Goal: Information Seeking & Learning: Learn about a topic

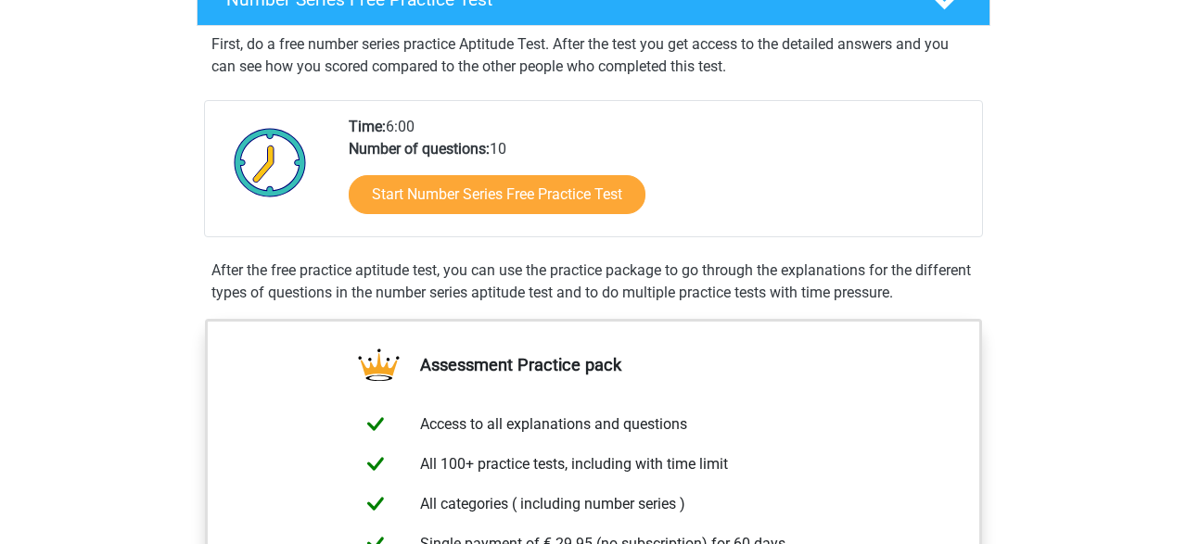
scroll to position [332, 0]
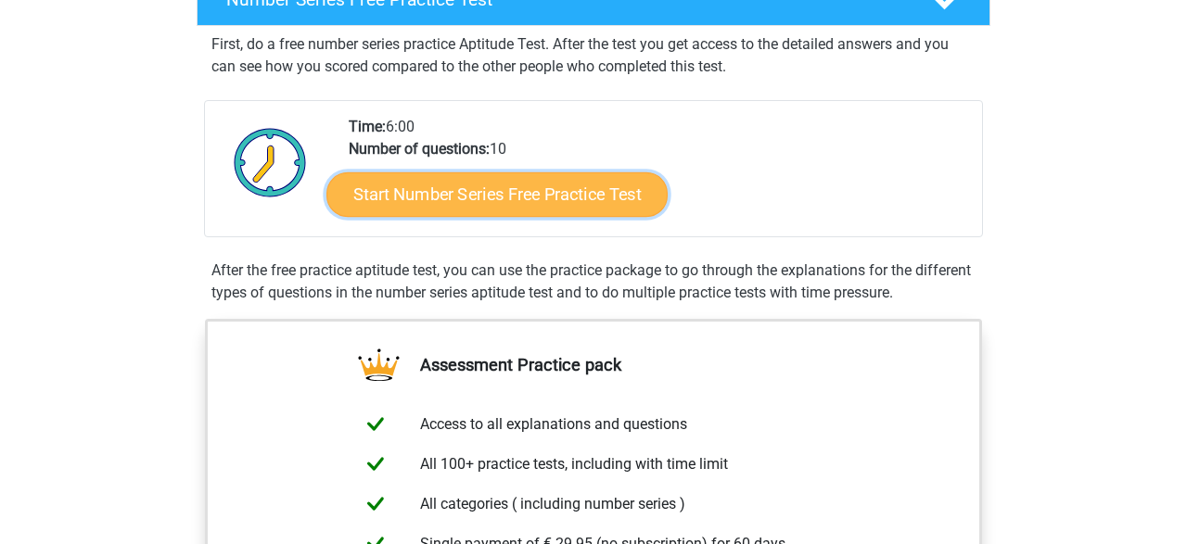
click at [529, 175] on link "Start Number Series Free Practice Test" at bounding box center [496, 194] width 341 height 45
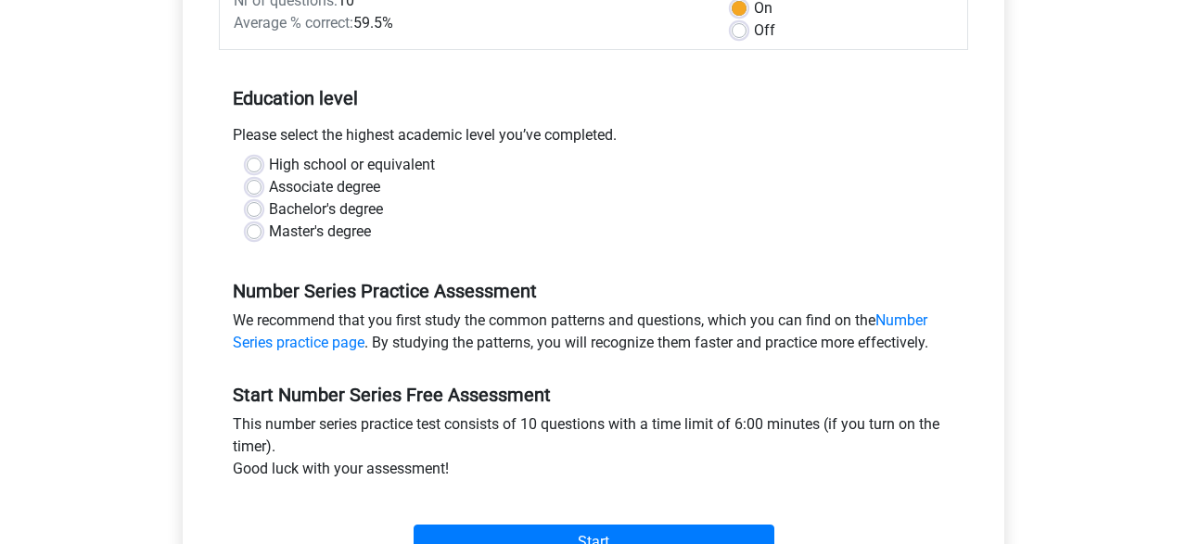
scroll to position [291, 0]
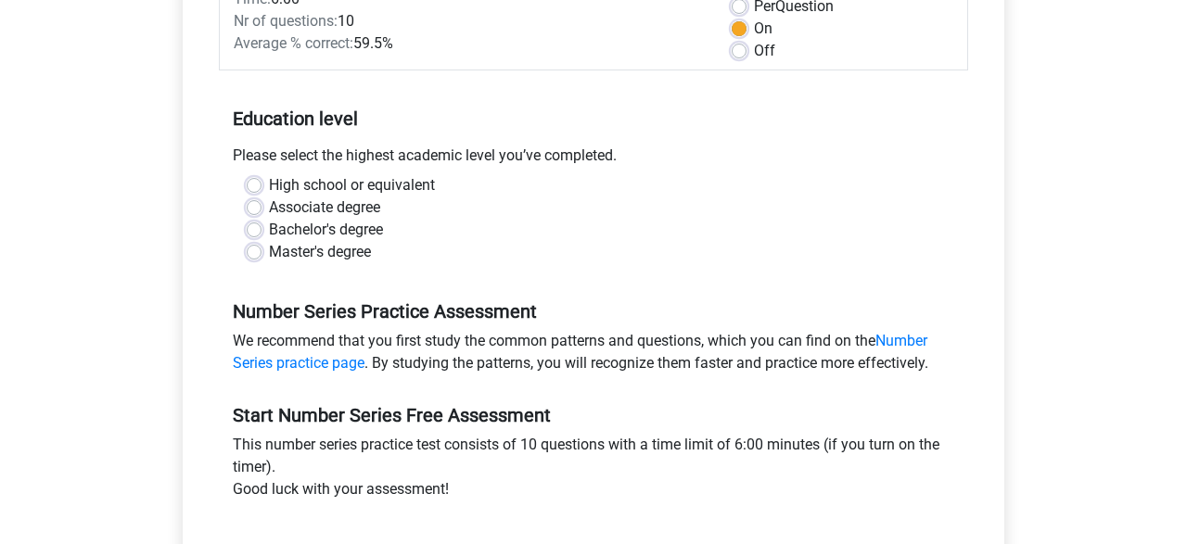
click at [269, 232] on label "Bachelor's degree" at bounding box center [326, 230] width 114 height 22
click at [252, 232] on input "Bachelor's degree" at bounding box center [254, 228] width 15 height 19
radio input "true"
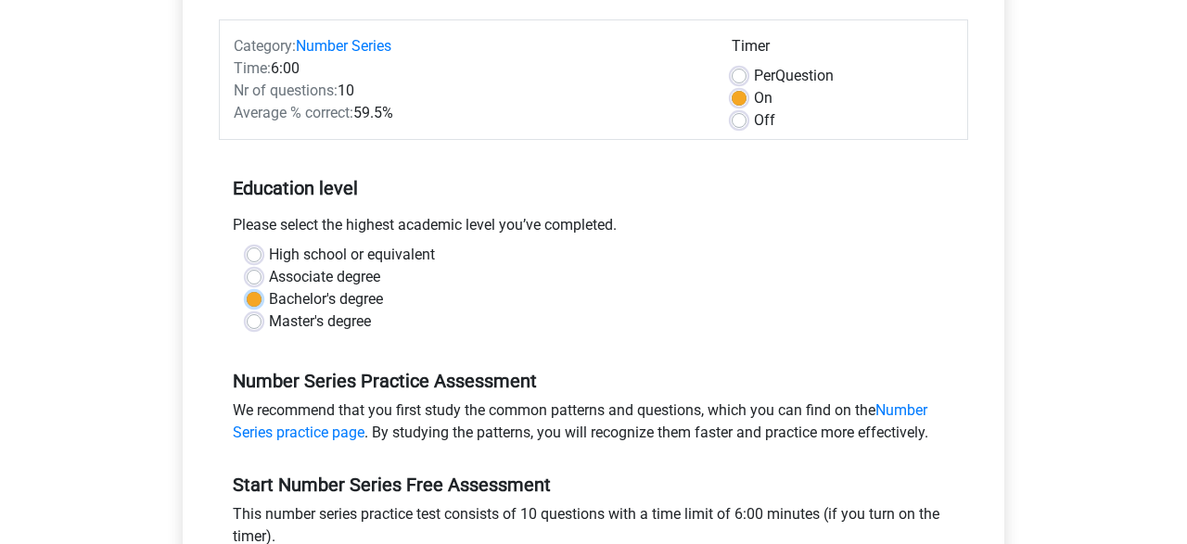
scroll to position [418, 0]
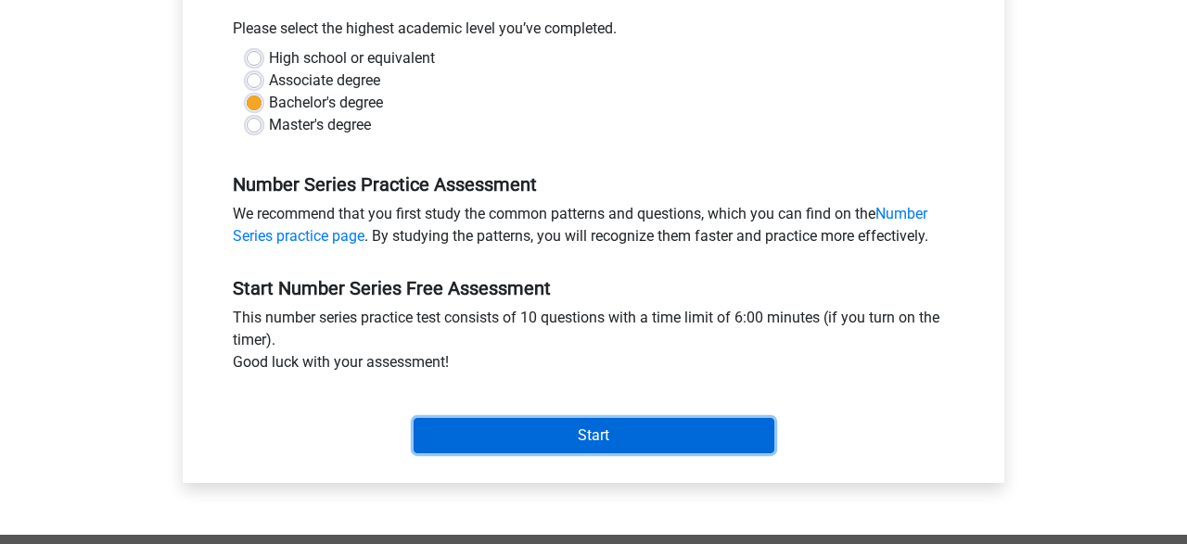
click at [601, 427] on input "Start" at bounding box center [594, 435] width 361 height 35
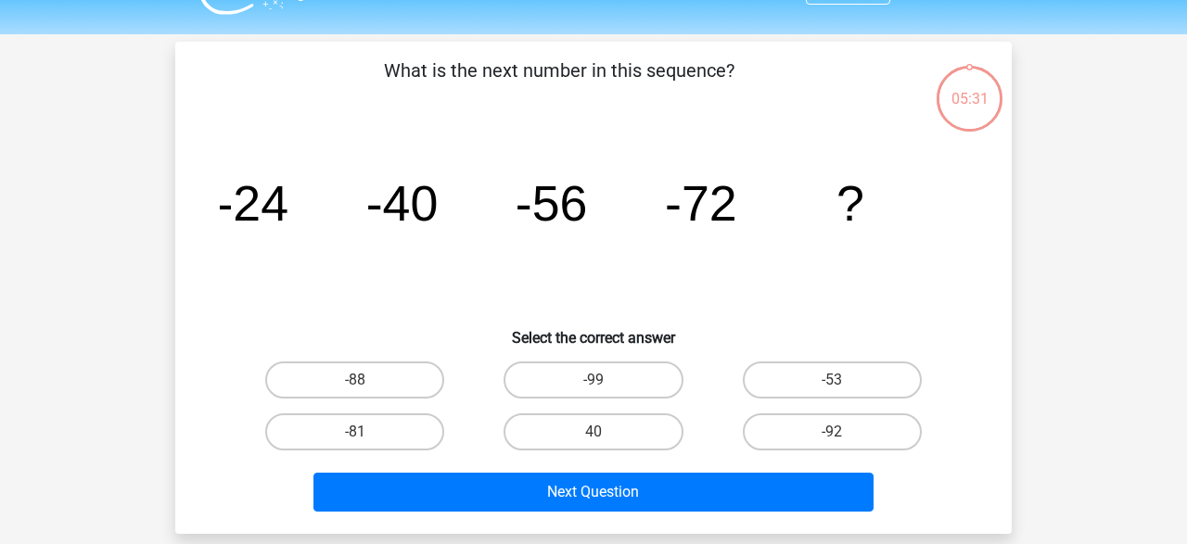
scroll to position [43, 0]
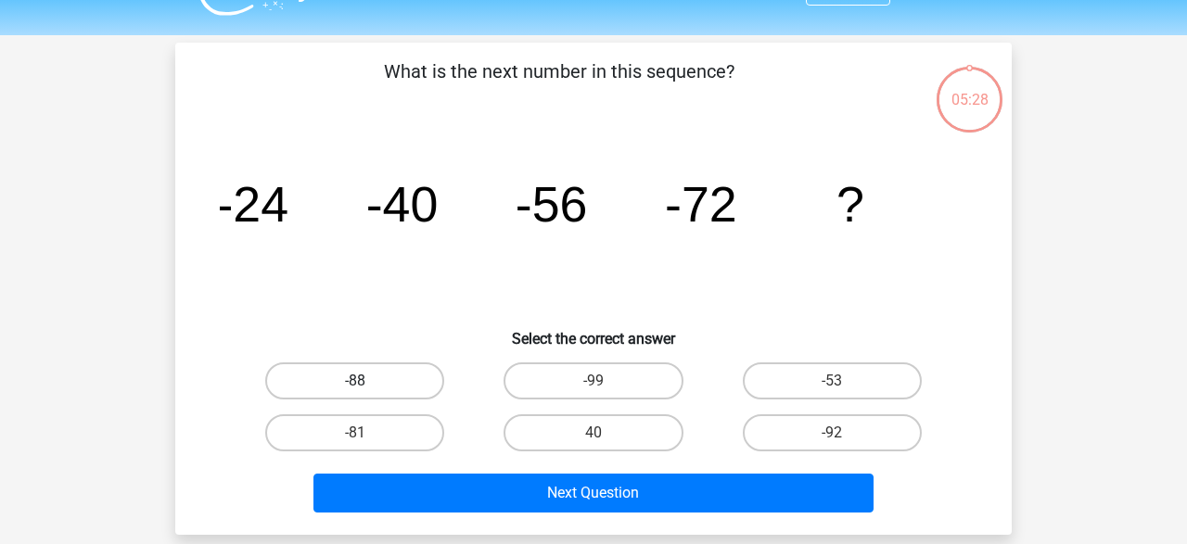
click at [335, 376] on label "-88" at bounding box center [354, 381] width 179 height 37
click at [355, 381] on input "-88" at bounding box center [361, 387] width 12 height 12
radio input "true"
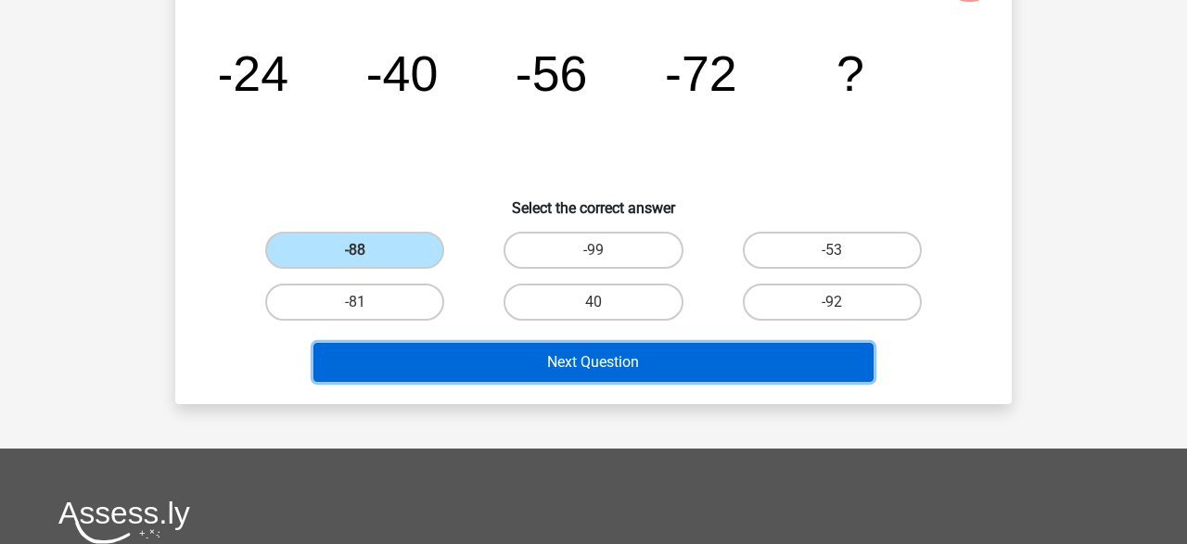
click at [544, 365] on button "Next Question" at bounding box center [593, 362] width 561 height 39
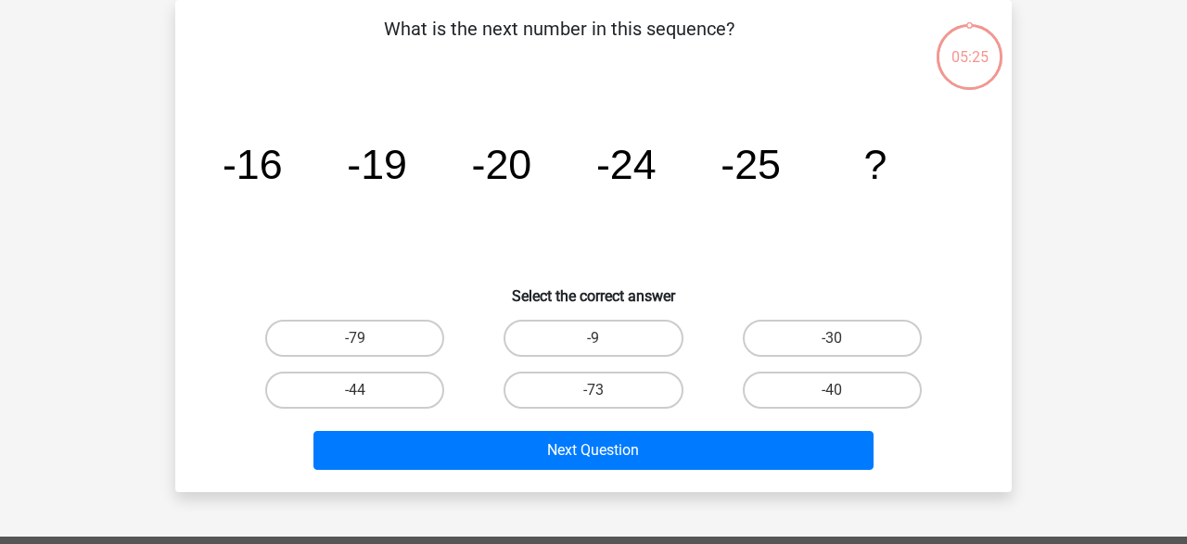
scroll to position [85, 0]
click at [761, 351] on label "-30" at bounding box center [832, 338] width 179 height 37
click at [832, 351] on input "-30" at bounding box center [838, 344] width 12 height 12
radio input "true"
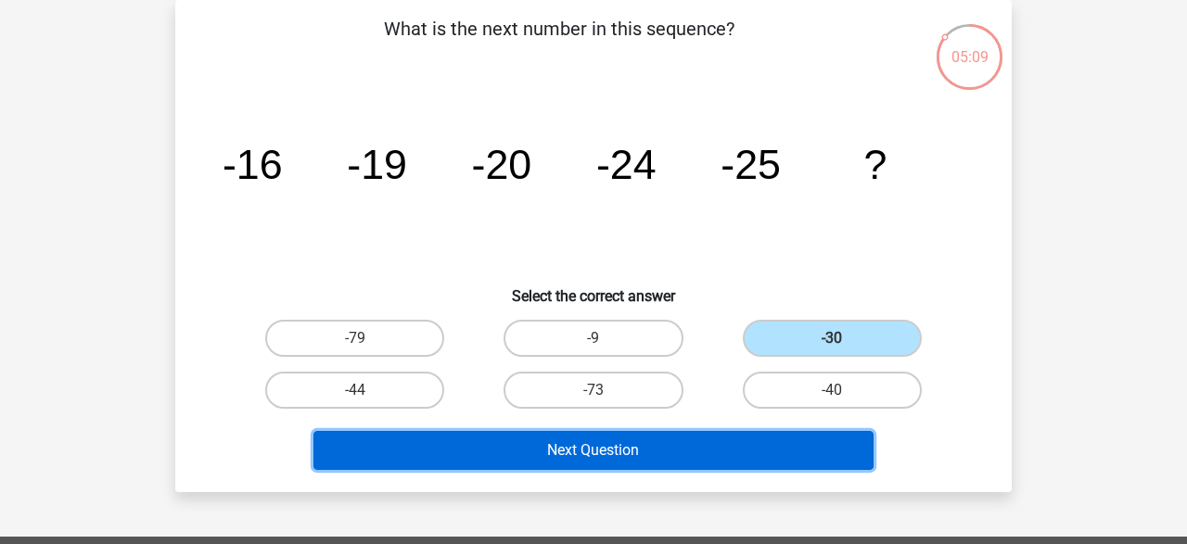
click at [674, 450] on button "Next Question" at bounding box center [593, 450] width 561 height 39
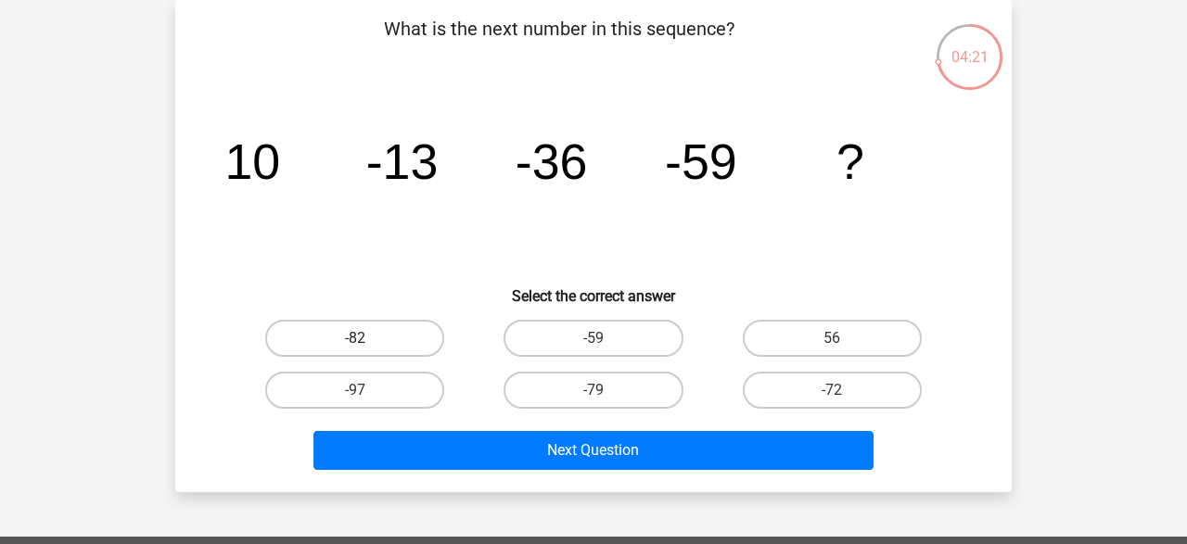
click at [395, 327] on label "-82" at bounding box center [354, 338] width 179 height 37
click at [367, 338] on input "-82" at bounding box center [361, 344] width 12 height 12
radio input "true"
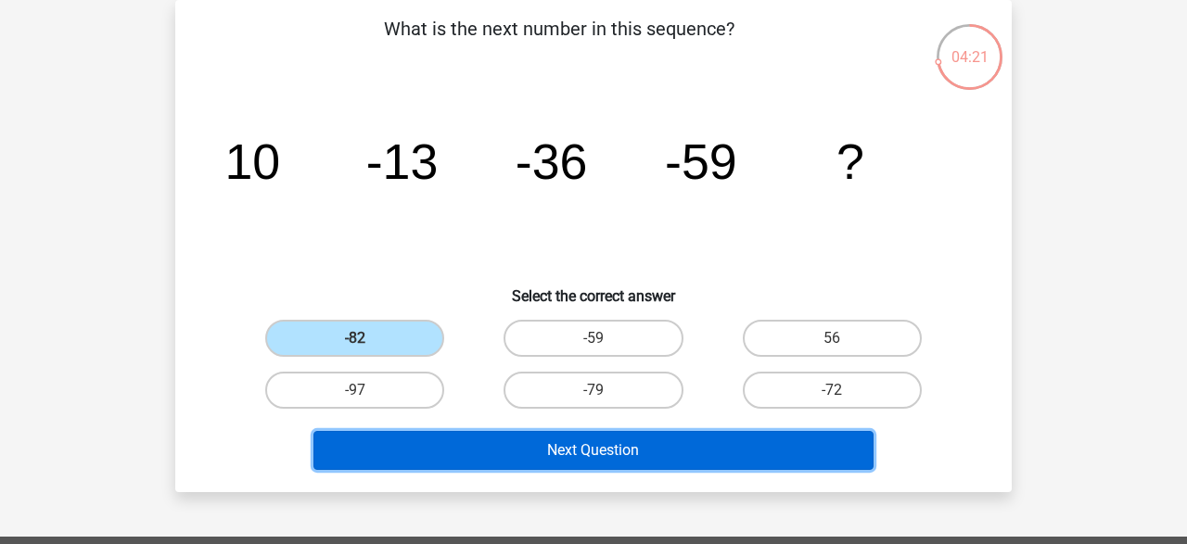
click at [528, 445] on button "Next Question" at bounding box center [593, 450] width 561 height 39
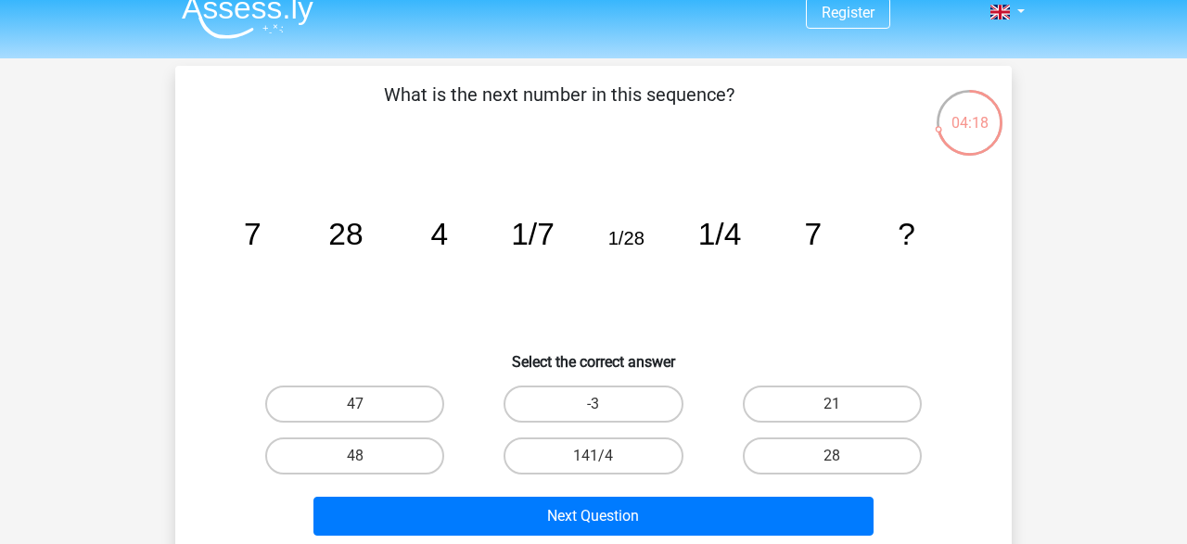
scroll to position [15, 0]
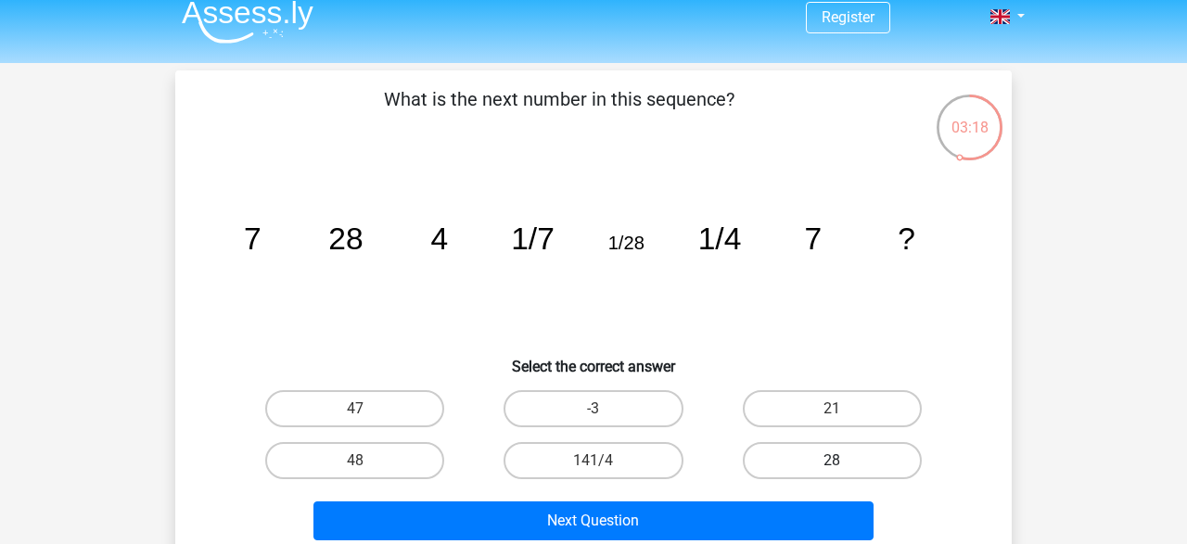
click at [835, 453] on label "28" at bounding box center [832, 460] width 179 height 37
click at [835, 461] on input "28" at bounding box center [838, 467] width 12 height 12
radio input "true"
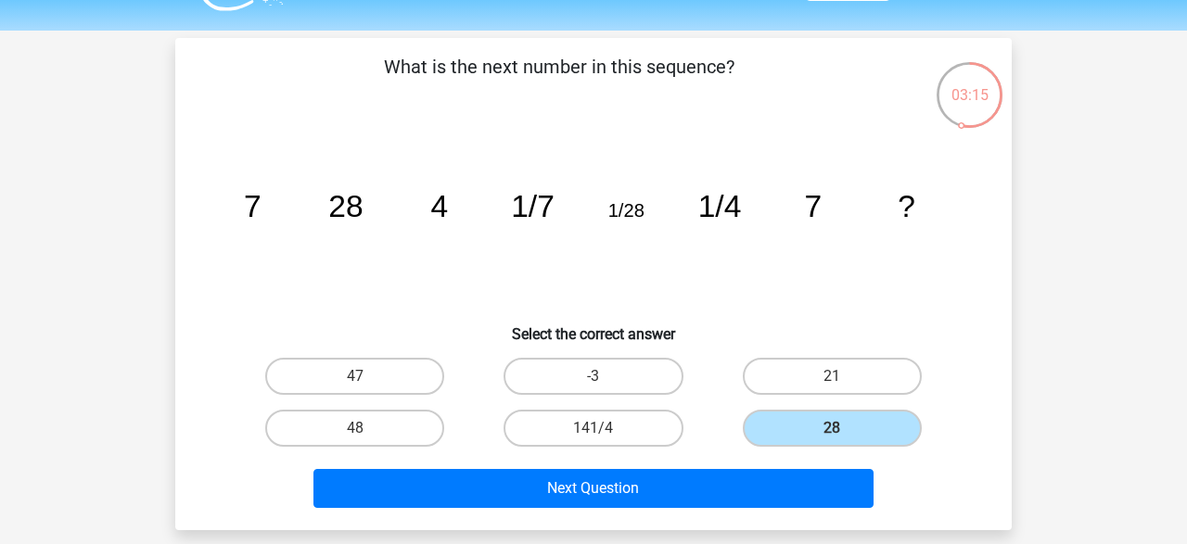
scroll to position [51, 0]
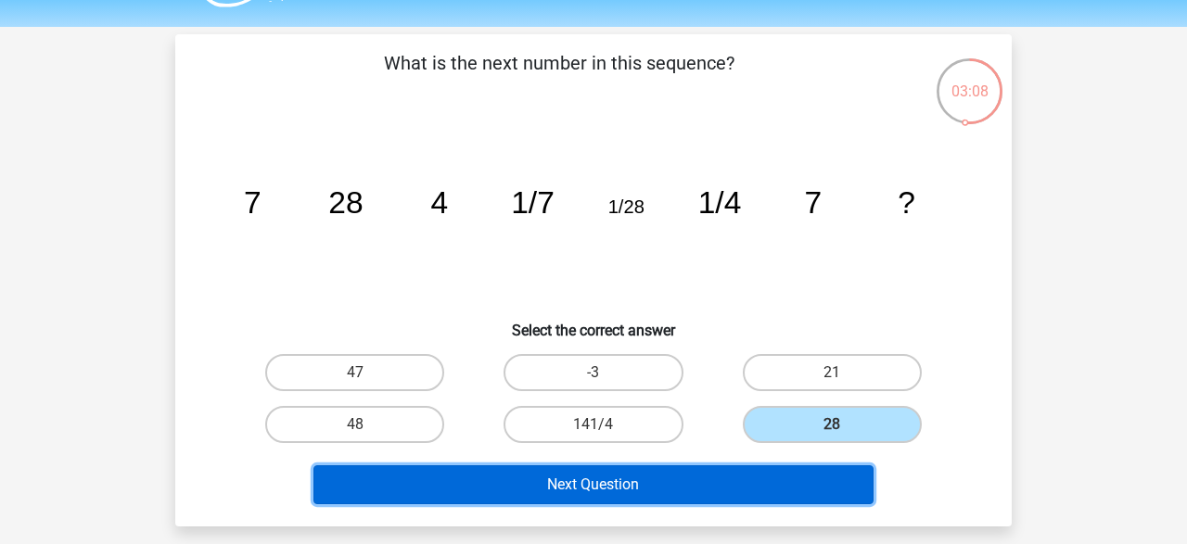
click at [770, 494] on button "Next Question" at bounding box center [593, 485] width 561 height 39
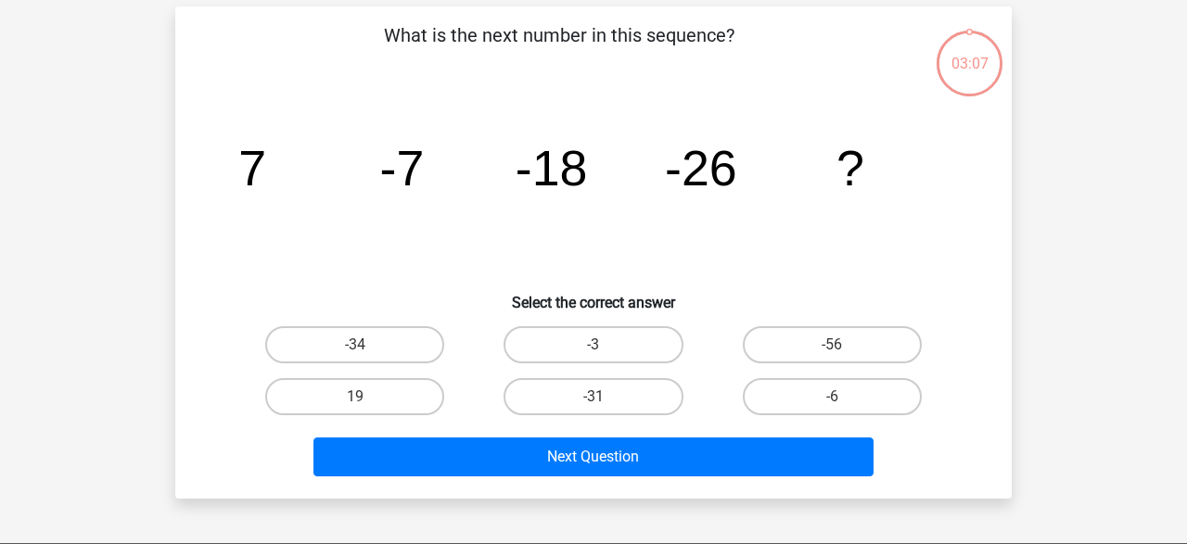
scroll to position [85, 0]
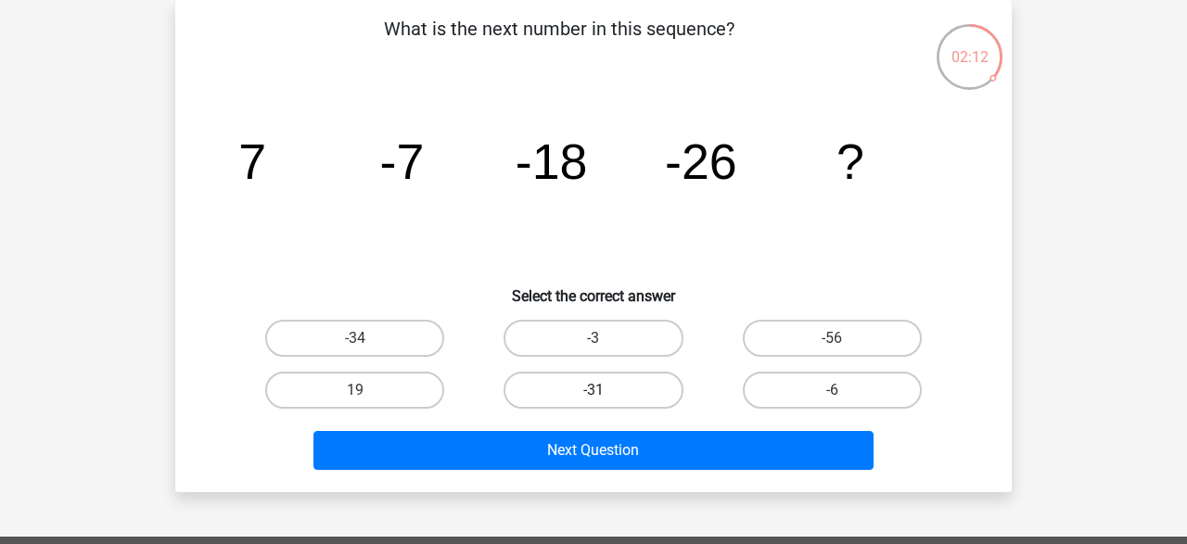
click at [636, 386] on label "-31" at bounding box center [593, 390] width 179 height 37
click at [606, 390] on input "-31" at bounding box center [600, 396] width 12 height 12
radio input "true"
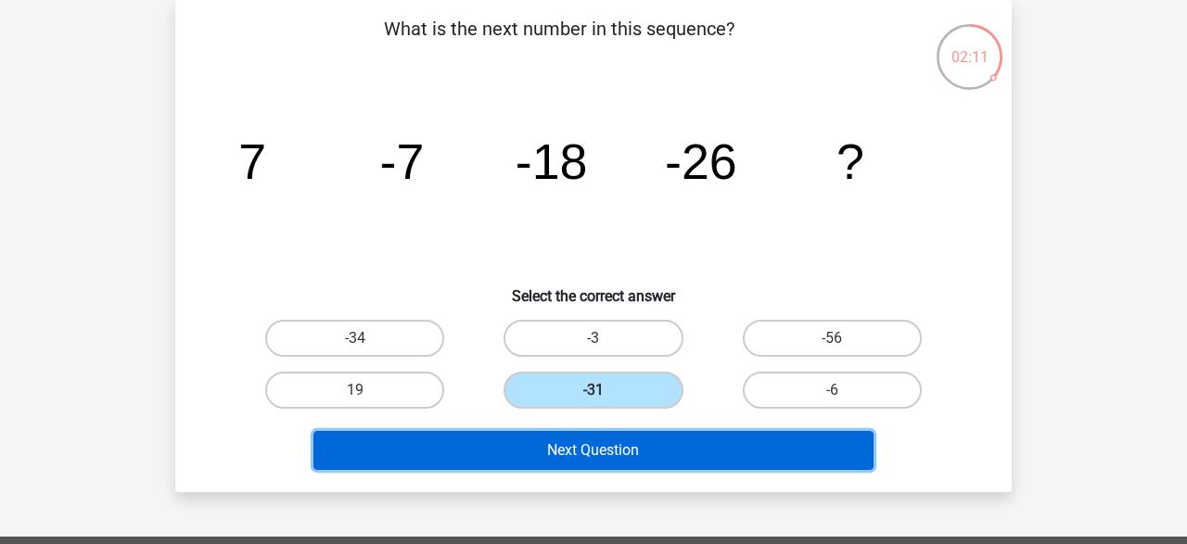
click at [649, 454] on button "Next Question" at bounding box center [593, 450] width 561 height 39
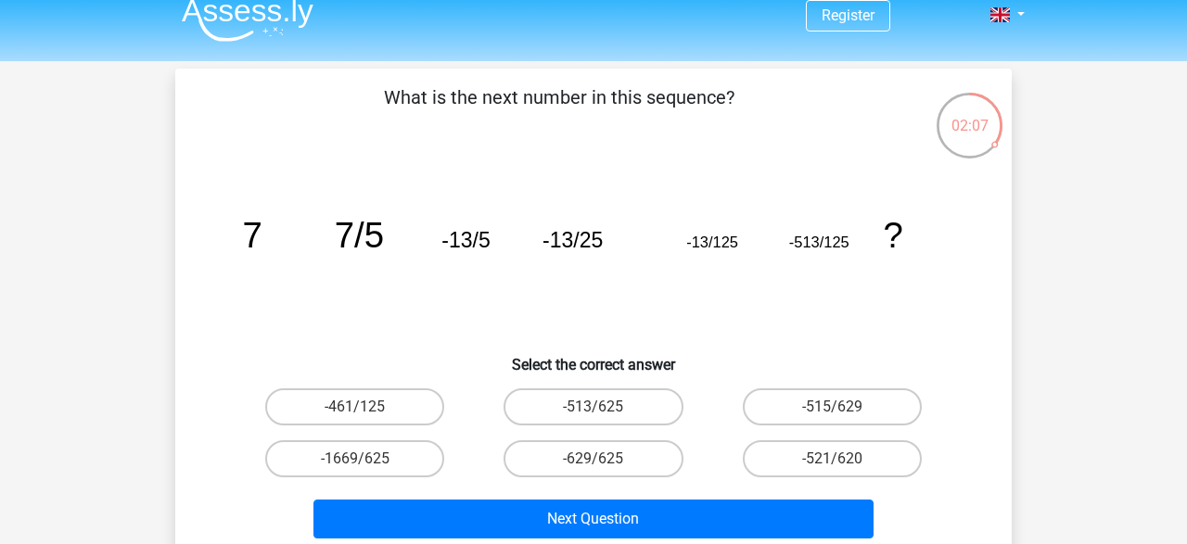
scroll to position [79, 0]
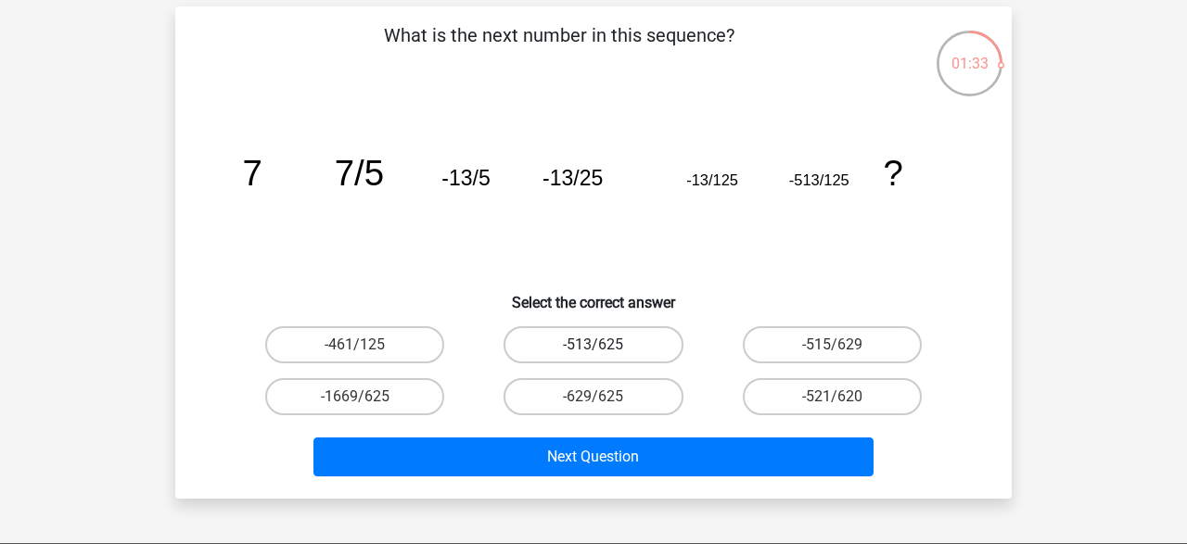
click at [581, 346] on label "-513/625" at bounding box center [593, 344] width 179 height 37
click at [594, 346] on input "-513/625" at bounding box center [600, 351] width 12 height 12
radio input "true"
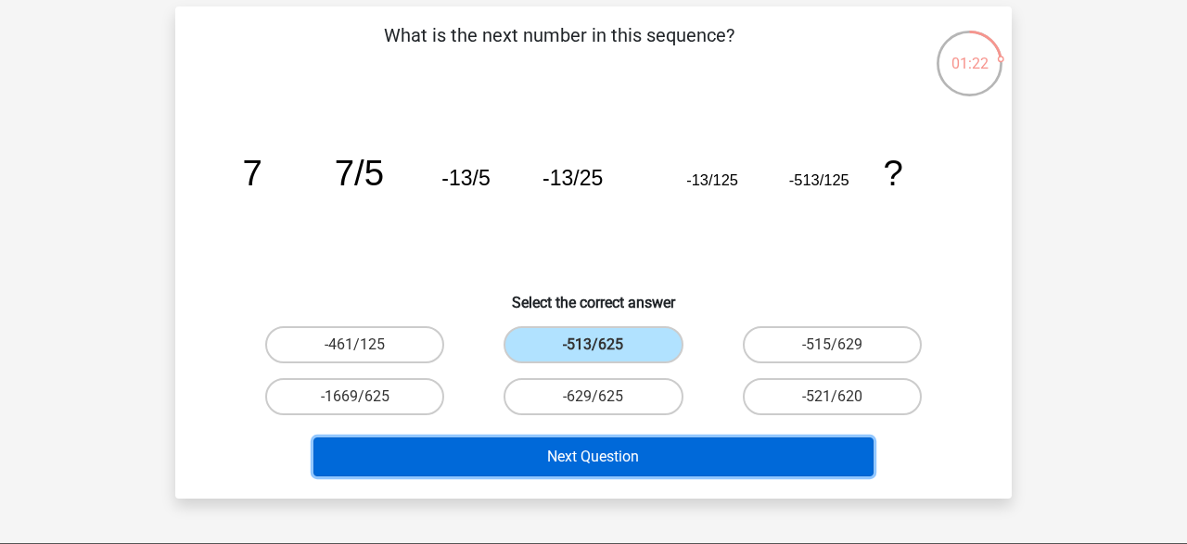
click at [772, 466] on button "Next Question" at bounding box center [593, 457] width 561 height 39
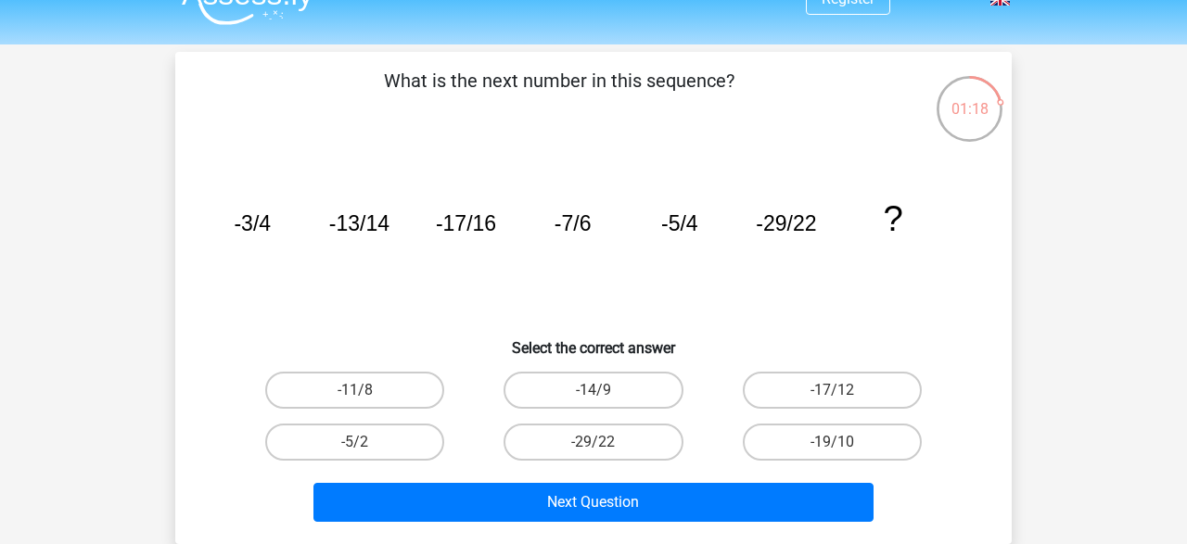
scroll to position [34, 0]
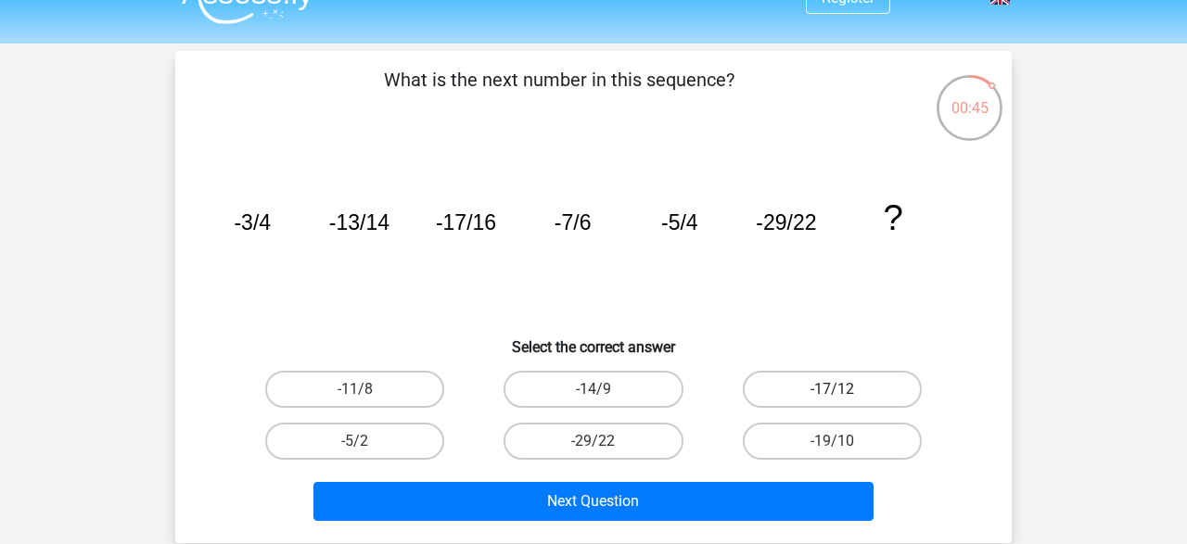
click at [846, 394] on label "-17/12" at bounding box center [832, 389] width 179 height 37
click at [844, 394] on input "-17/12" at bounding box center [838, 395] width 12 height 12
radio input "true"
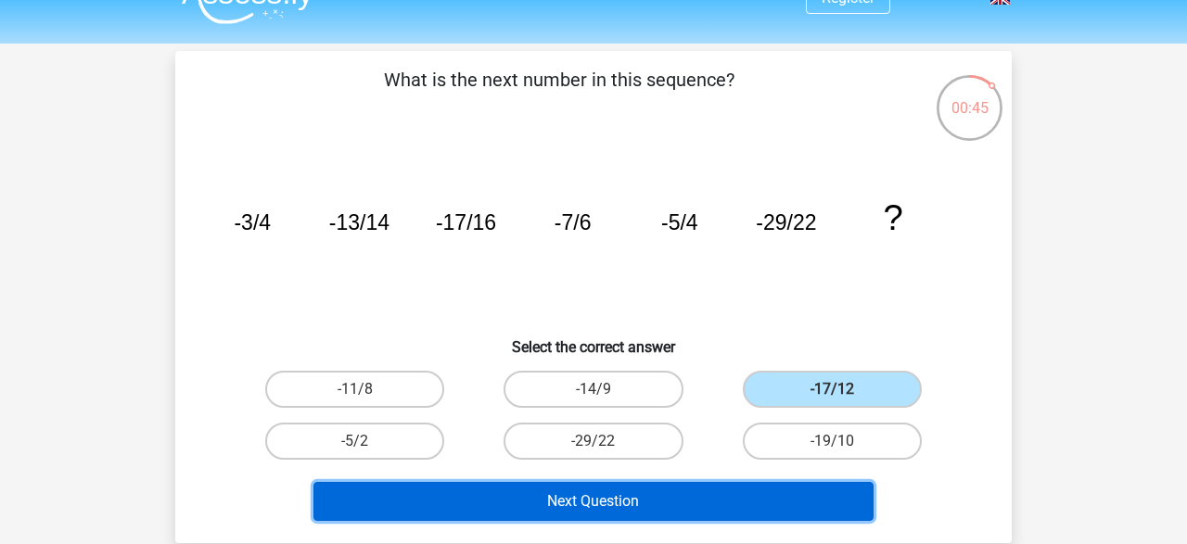
click at [752, 490] on button "Next Question" at bounding box center [593, 501] width 561 height 39
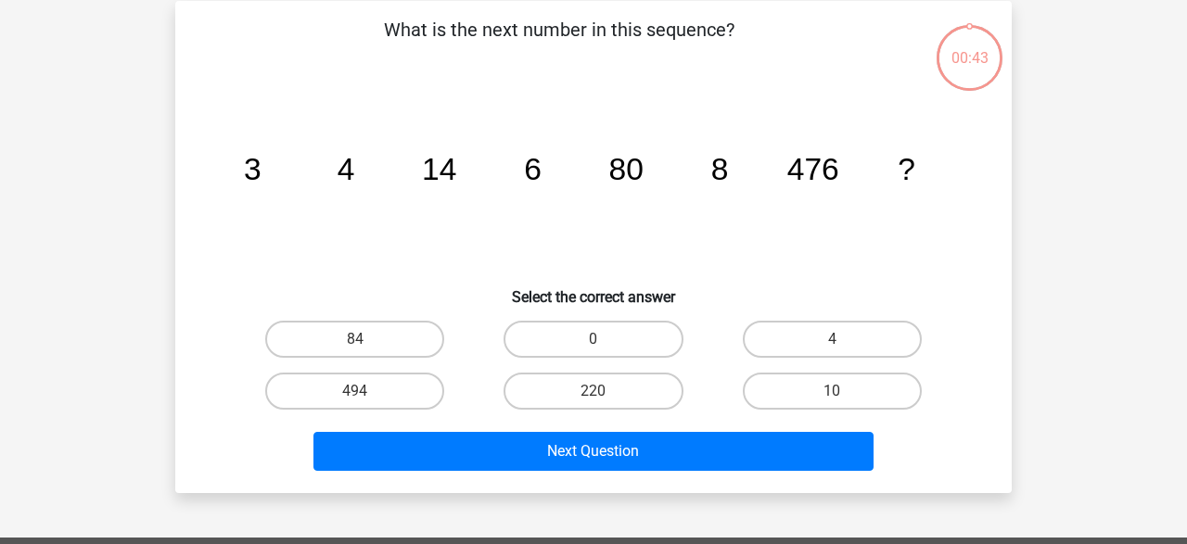
scroll to position [85, 0]
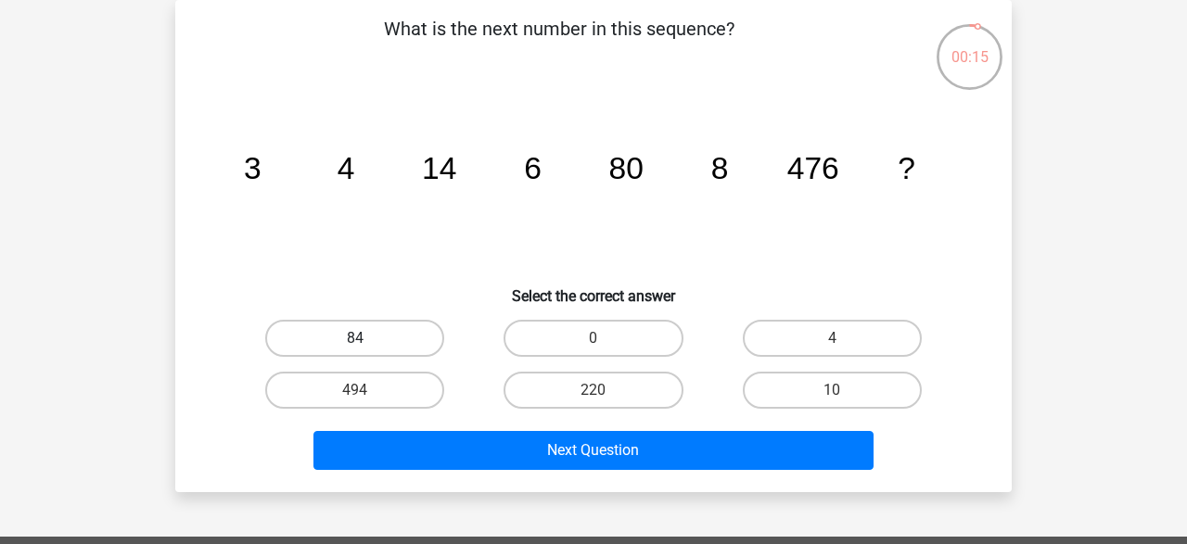
click at [389, 344] on label "84" at bounding box center [354, 338] width 179 height 37
click at [367, 344] on input "84" at bounding box center [361, 344] width 12 height 12
radio input "true"
click at [851, 373] on label "10" at bounding box center [832, 390] width 179 height 37
click at [844, 390] on input "10" at bounding box center [838, 396] width 12 height 12
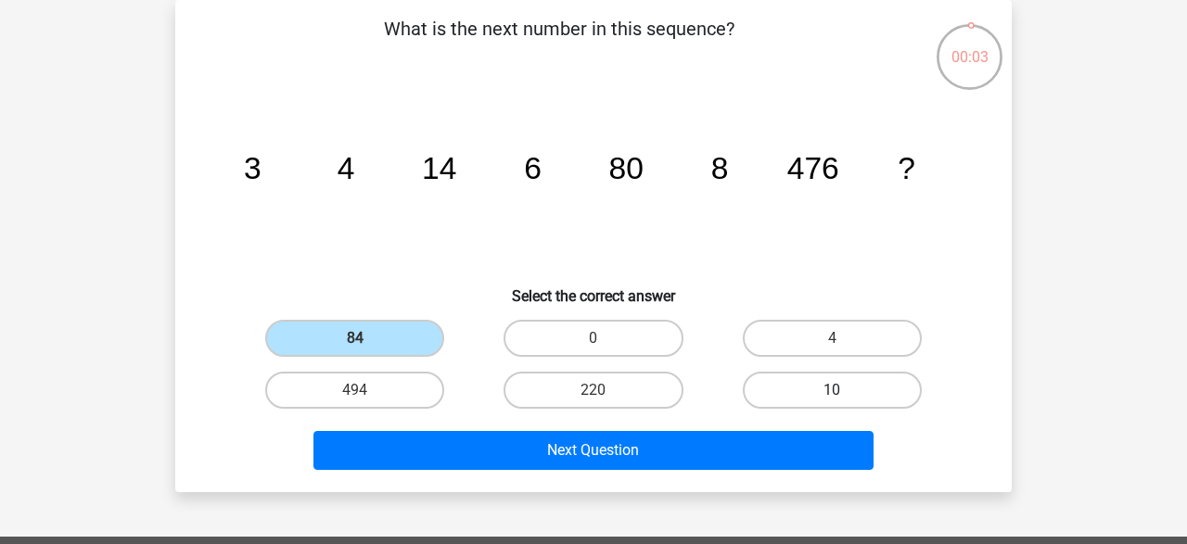
radio input "true"
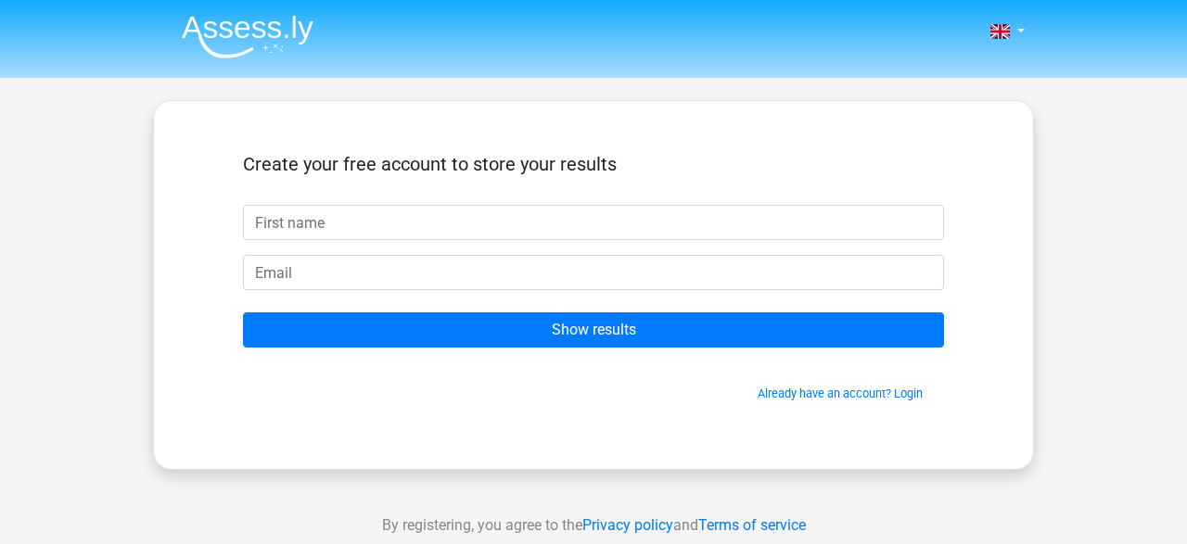
scroll to position [22, 0]
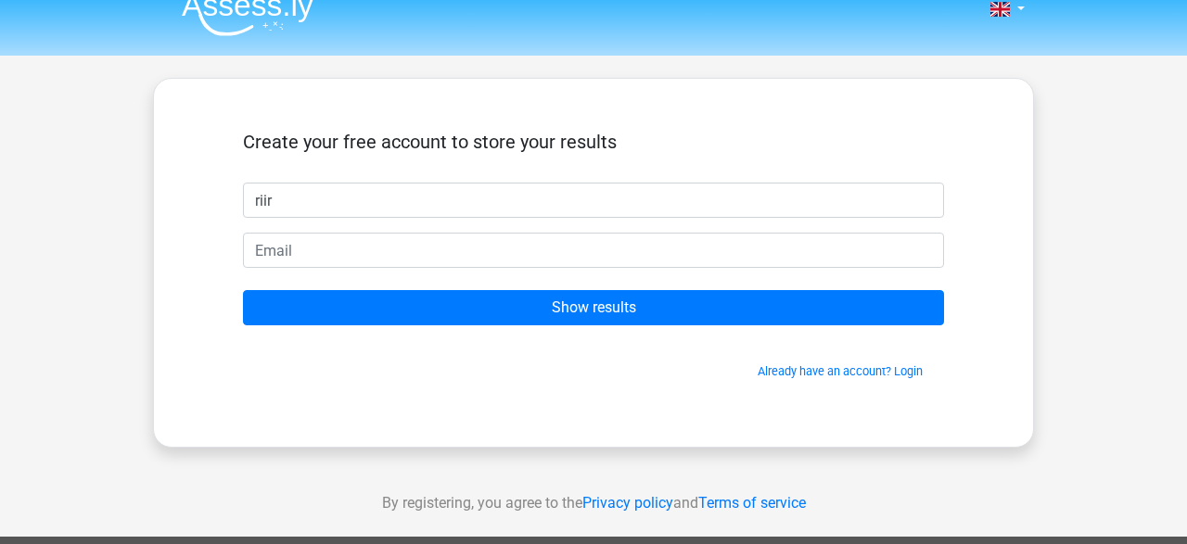
type input "riir"
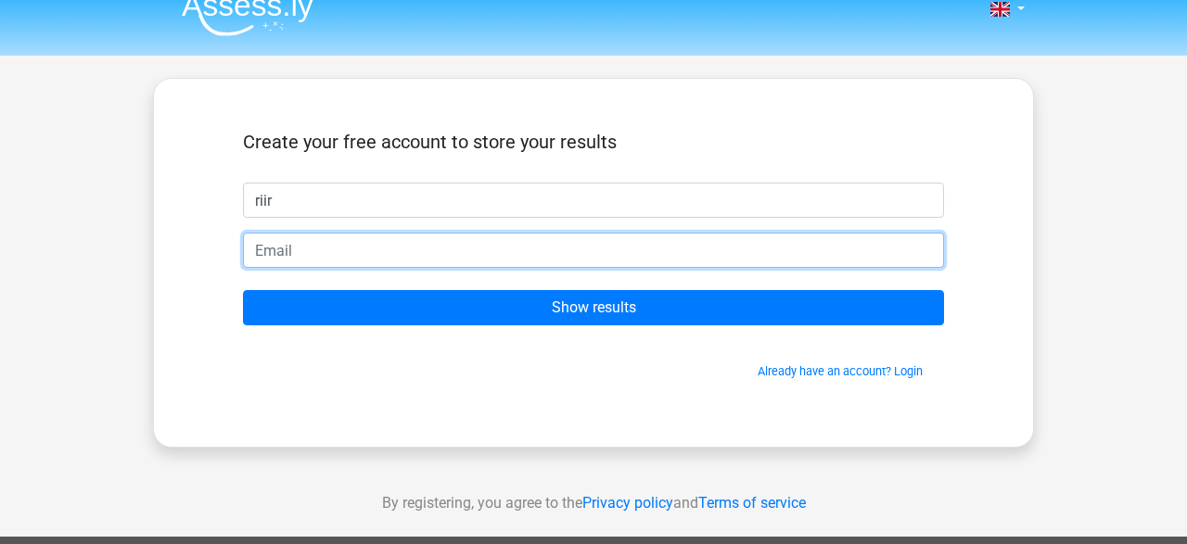
click at [533, 257] on input "email" at bounding box center [593, 250] width 701 height 35
type input "fweof@gmail.com"
click at [243, 290] on input "Show results" at bounding box center [593, 307] width 701 height 35
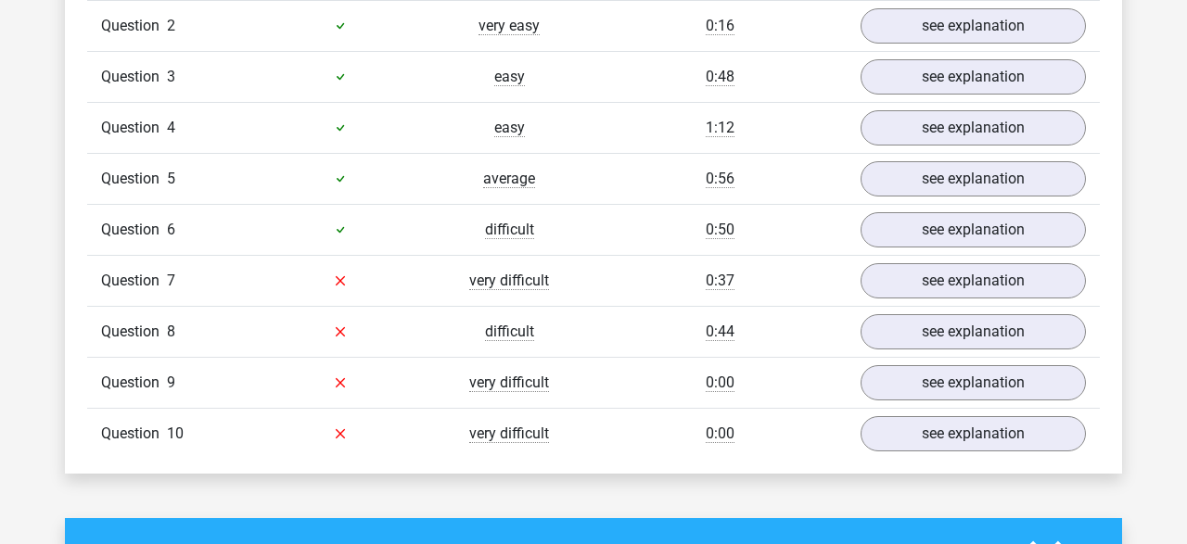
scroll to position [1608, 0]
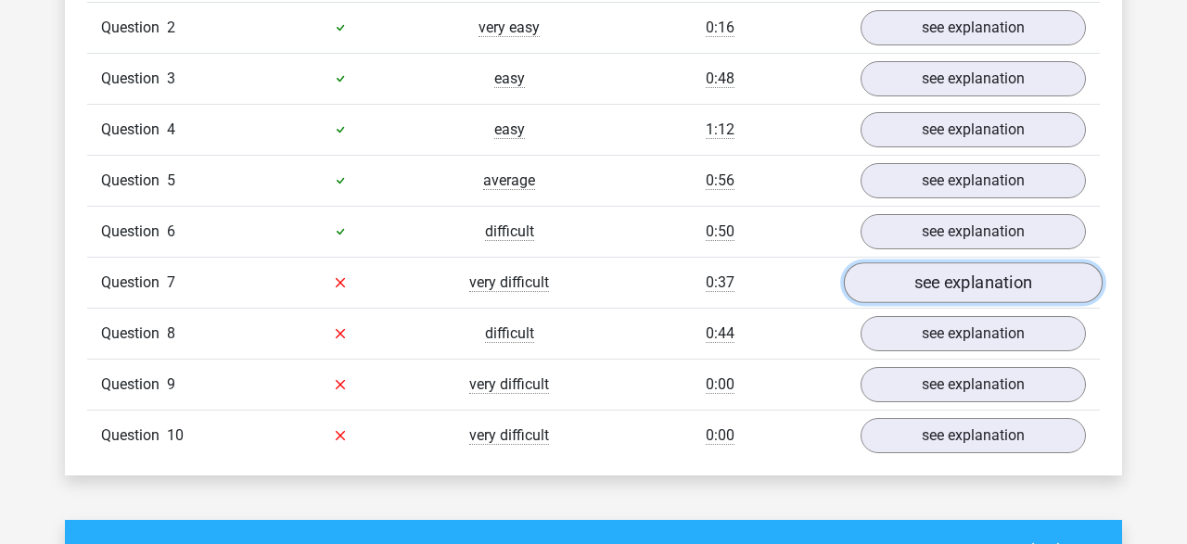
click at [932, 273] on link "see explanation" at bounding box center [973, 282] width 259 height 41
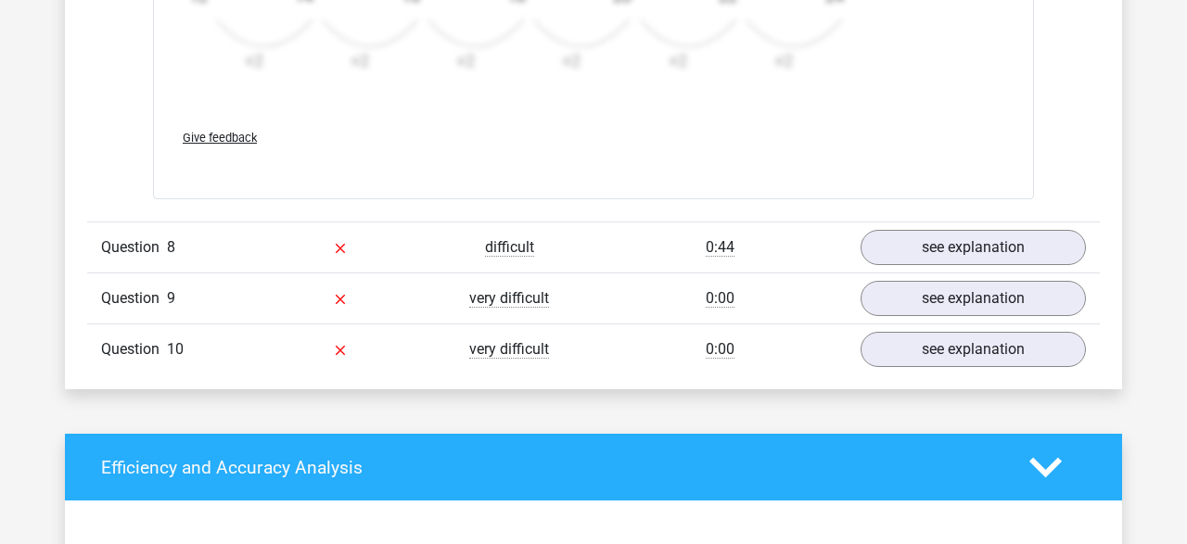
scroll to position [2838, 0]
click at [889, 243] on link "see explanation" at bounding box center [973, 247] width 259 height 41
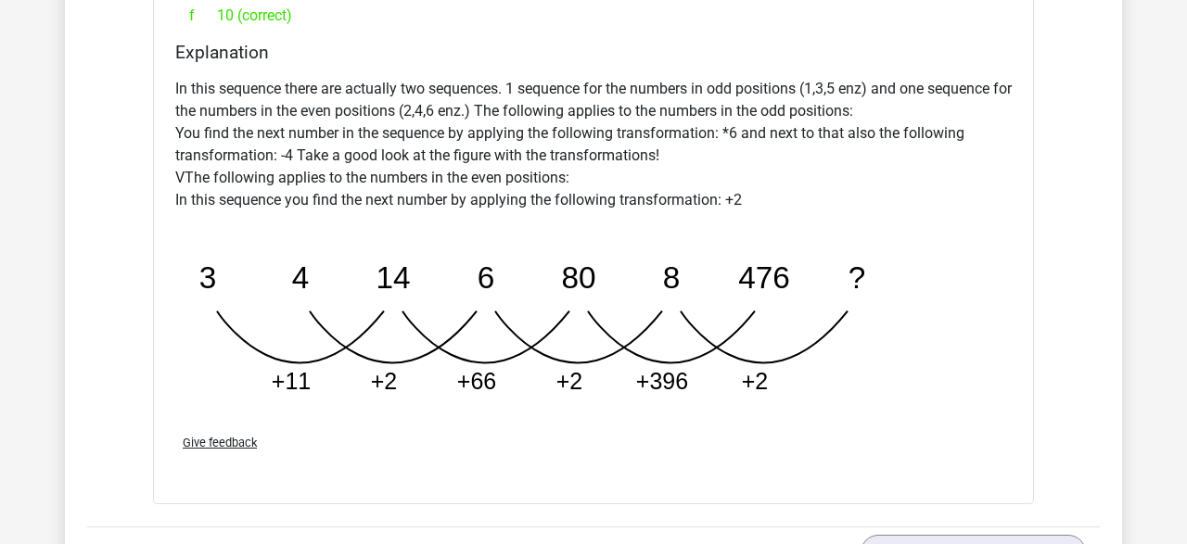
scroll to position [3507, 0]
click at [570, 297] on icon "image/svg+xml 3 4 14 6 80 8 476 ? +11 +2 +66 +2 +396 +2" at bounding box center [546, 316] width 742 height 185
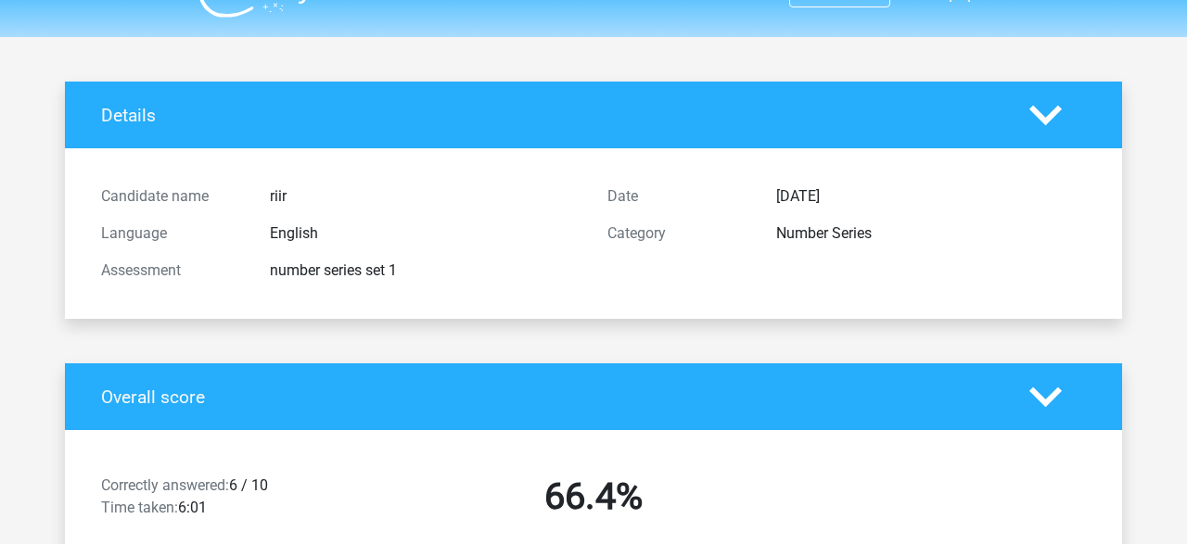
scroll to position [0, 0]
